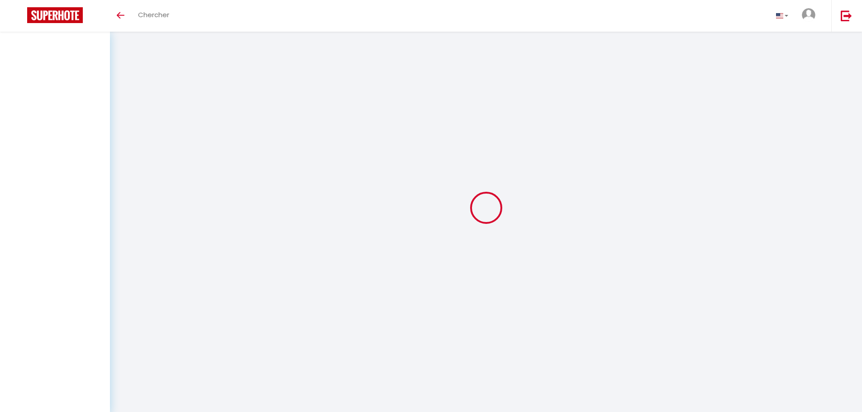
select select
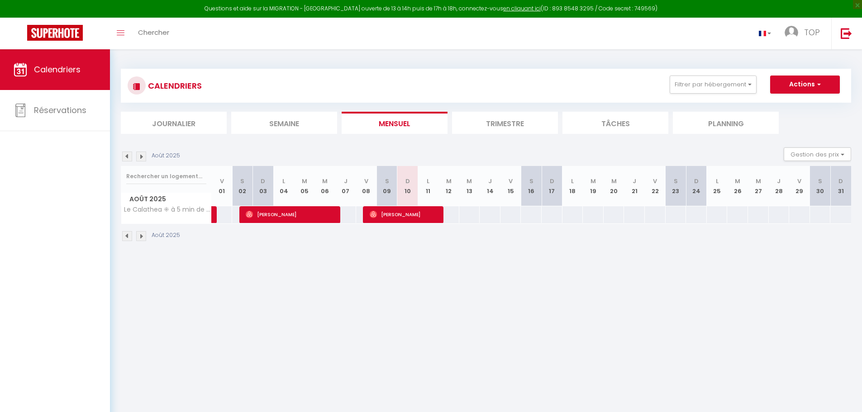
select select
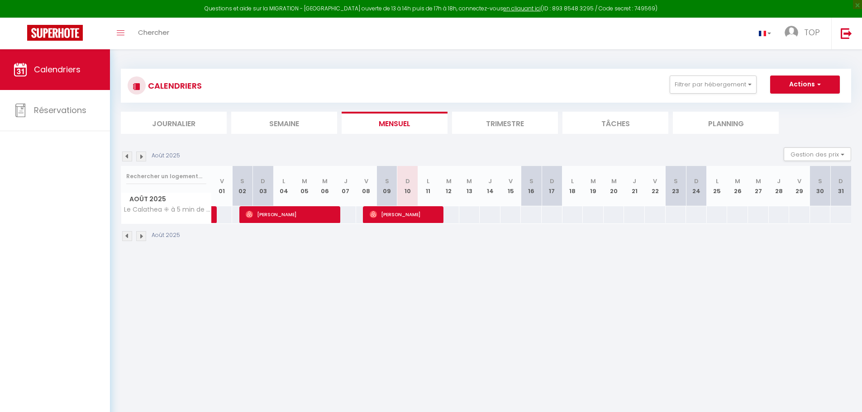
select select
click at [393, 212] on span "[PERSON_NAME]" at bounding box center [403, 214] width 69 height 17
select select "OK"
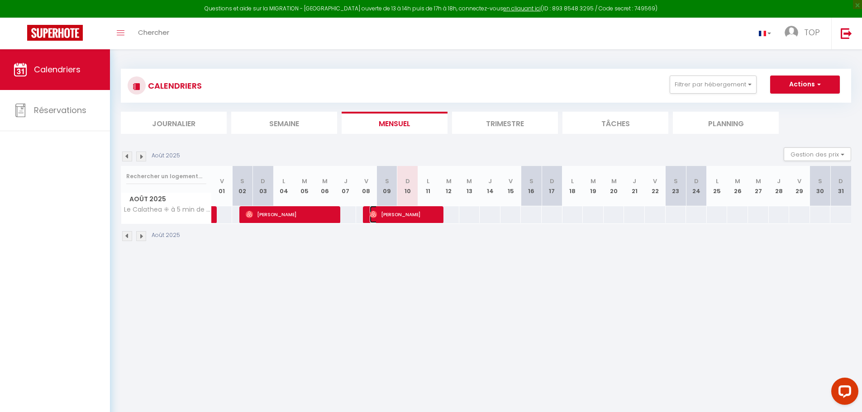
select select "0"
select select "1"
select select
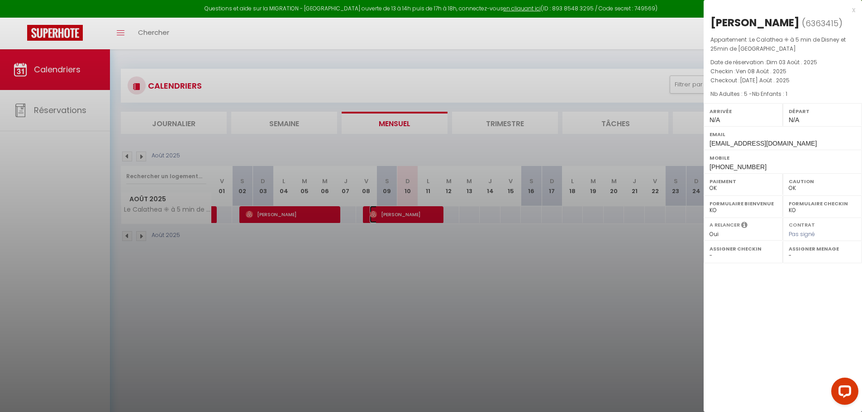
select select "45493"
click at [267, 214] on div at bounding box center [431, 206] width 862 height 412
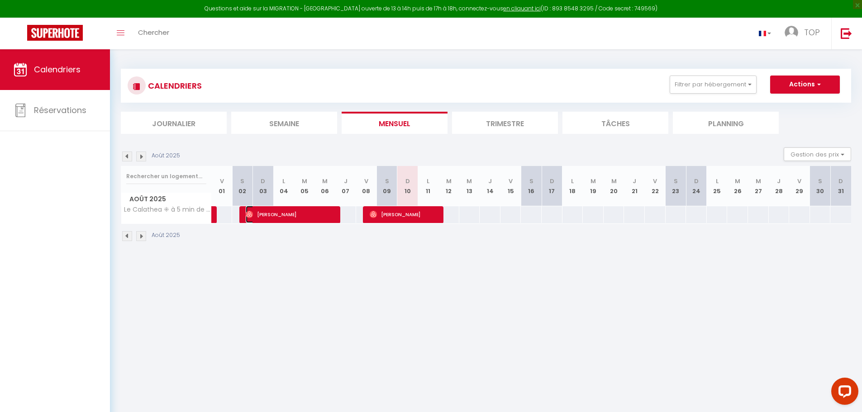
click at [267, 214] on span "[PERSON_NAME]" at bounding box center [291, 214] width 90 height 17
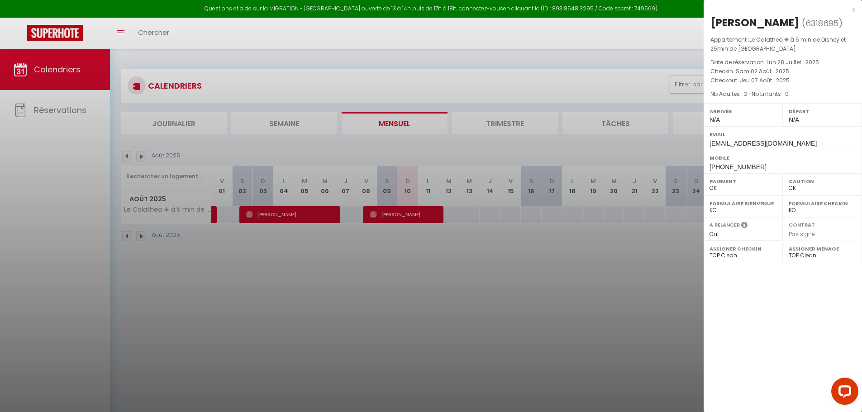
click at [400, 214] on div at bounding box center [431, 206] width 862 height 412
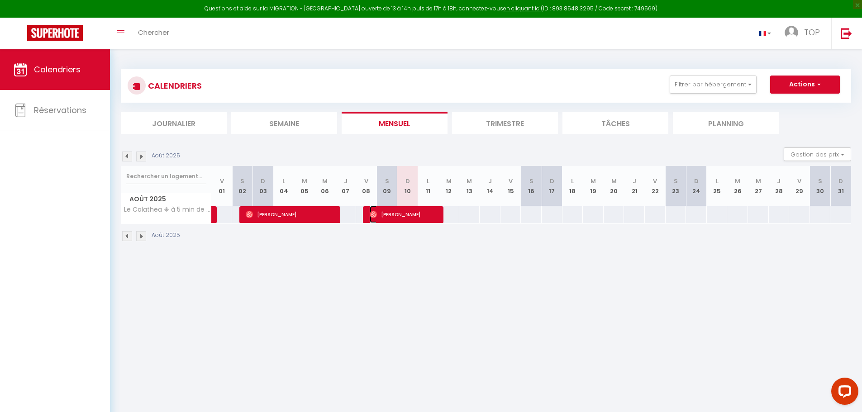
click at [400, 214] on span "[PERSON_NAME]" at bounding box center [403, 214] width 69 height 17
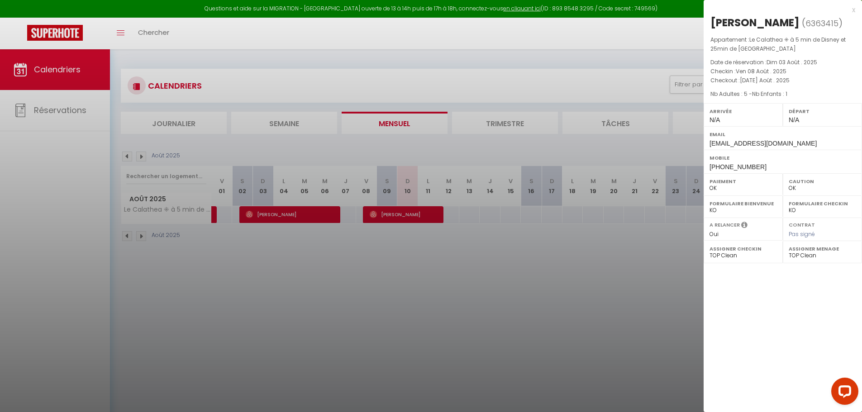
click at [854, 6] on div "x" at bounding box center [779, 10] width 152 height 11
